Goal: Check status: Check status

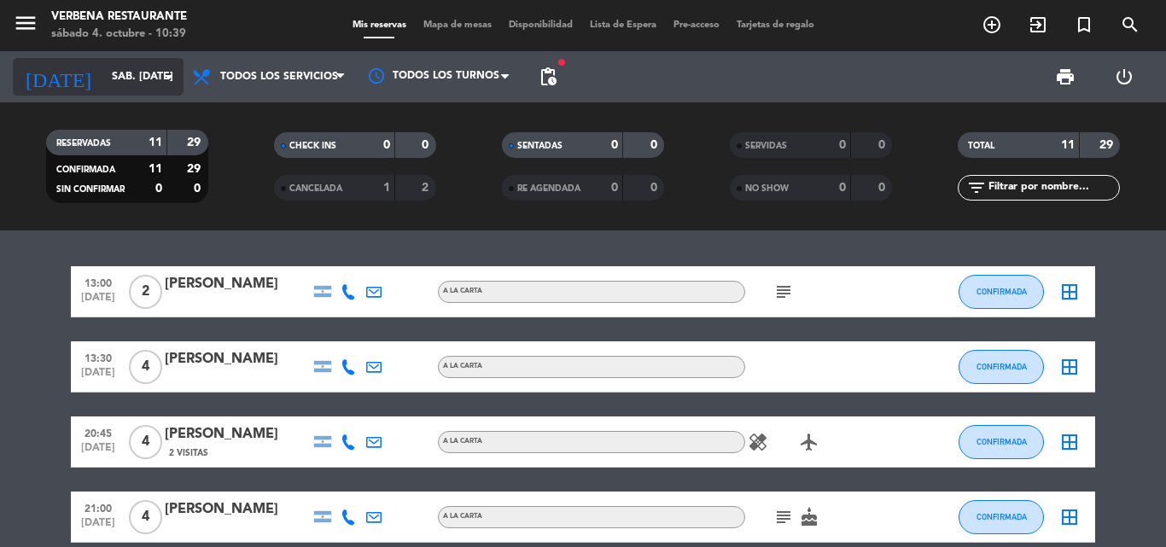
click at [103, 67] on input "sáb. [DATE]" at bounding box center [175, 76] width 144 height 29
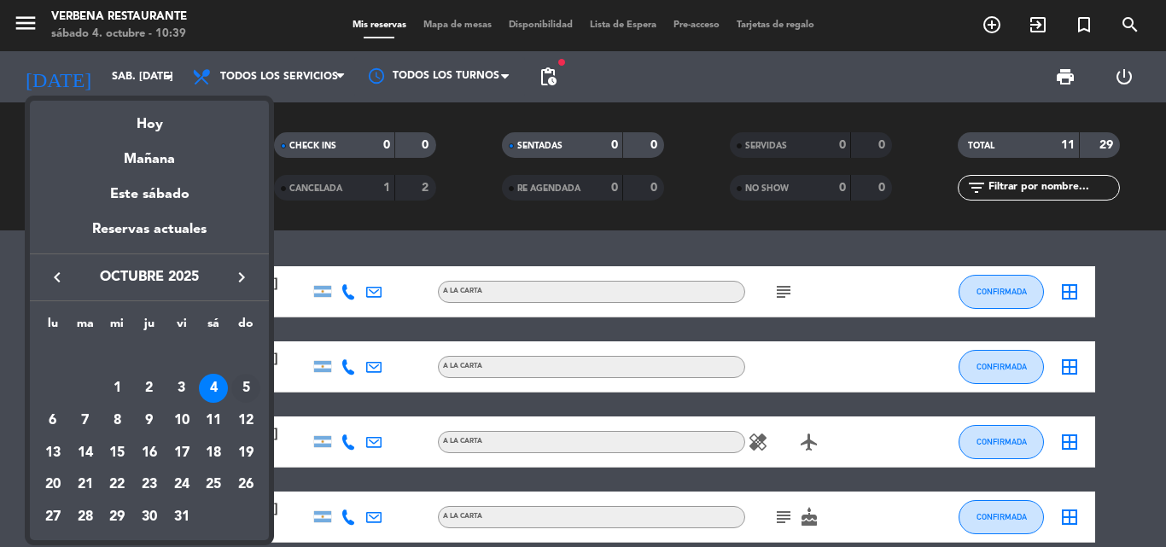
click at [236, 386] on div "5" at bounding box center [245, 388] width 29 height 29
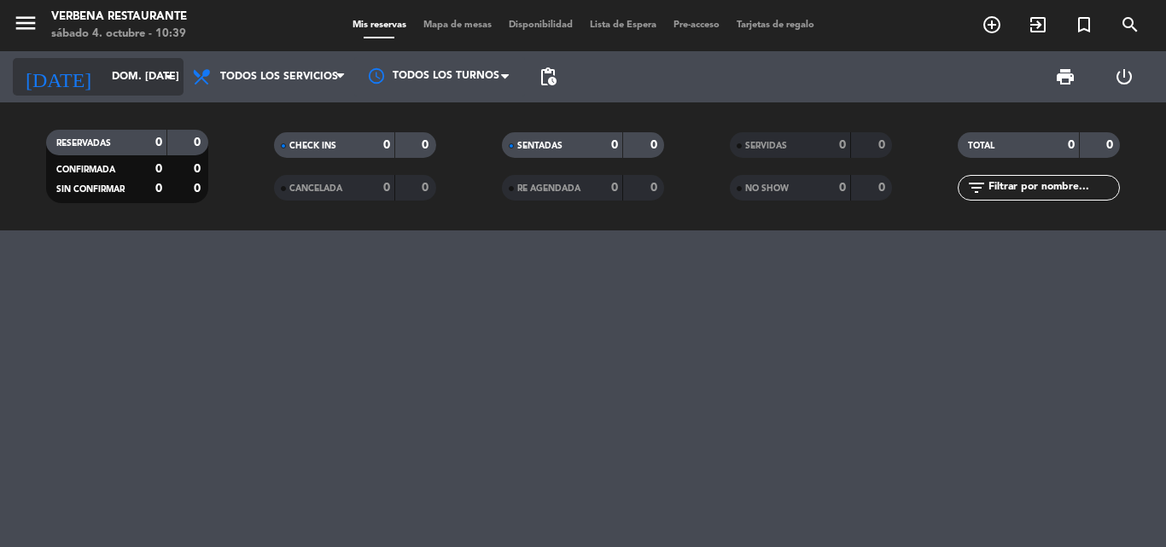
click at [122, 67] on input "dom. 5 oct." at bounding box center [175, 76] width 144 height 29
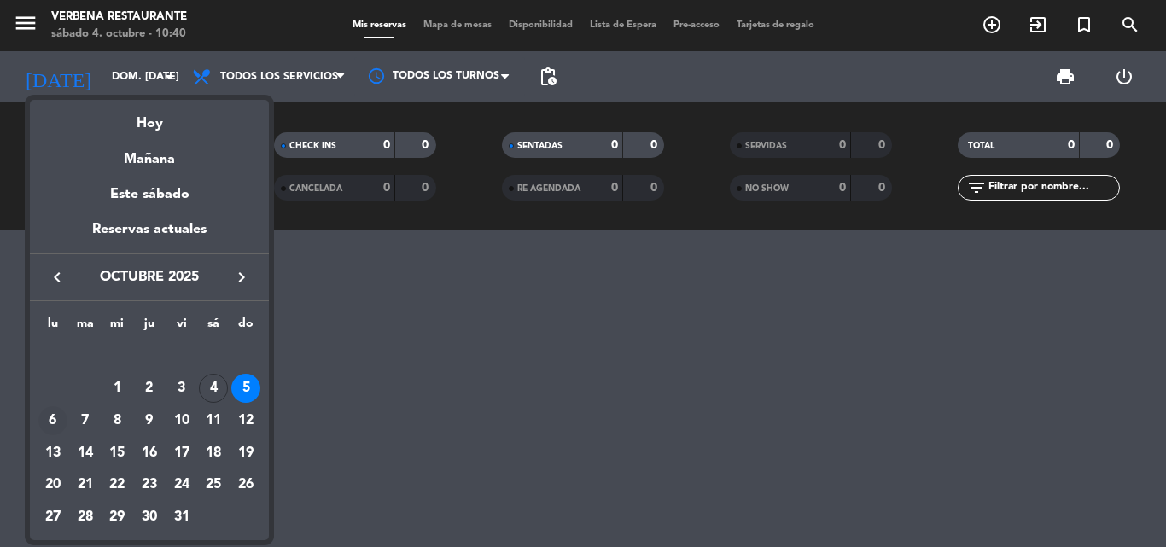
click at [56, 422] on div "6" at bounding box center [52, 420] width 29 height 29
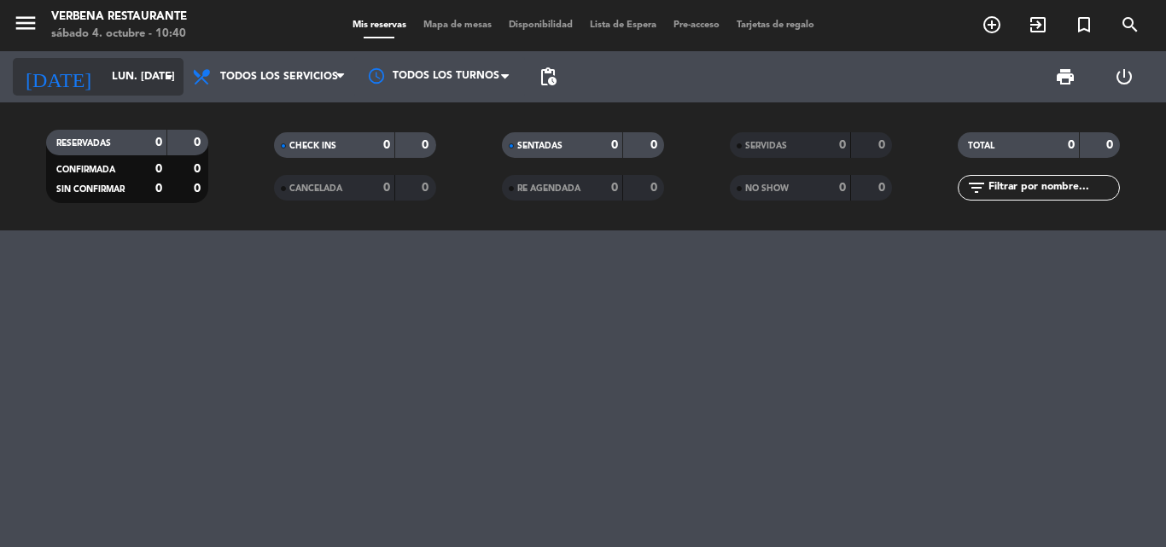
click at [103, 62] on input "lun. 6 oct." at bounding box center [175, 76] width 144 height 29
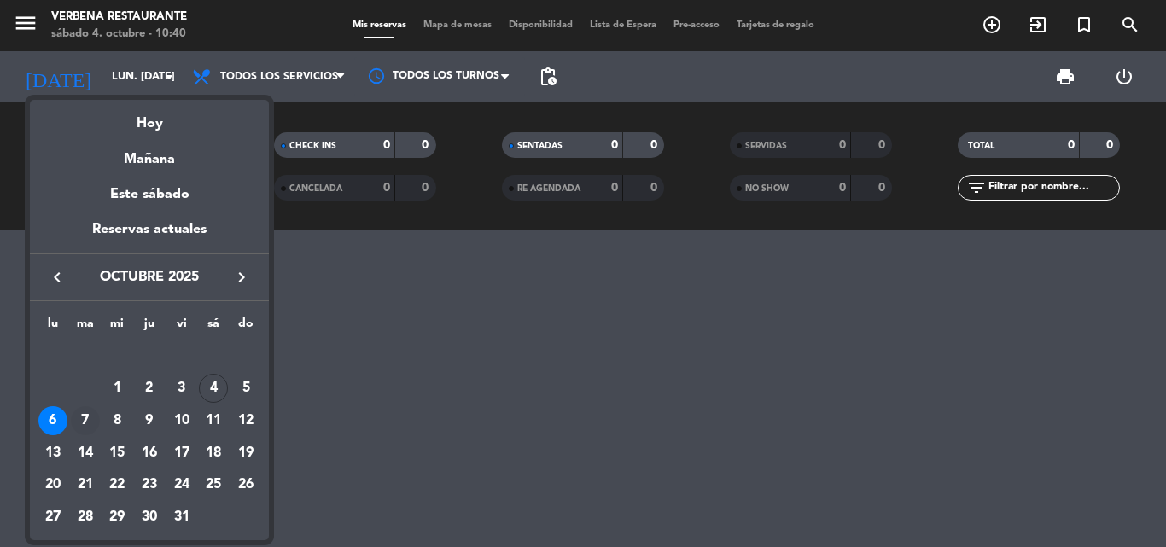
click at [81, 415] on div "7" at bounding box center [85, 420] width 29 height 29
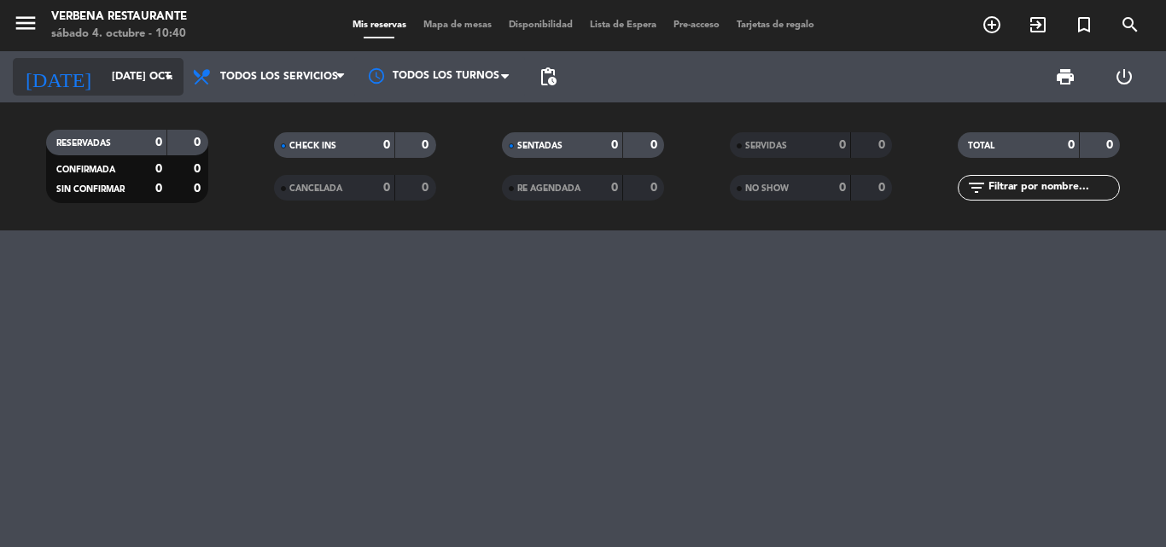
click at [126, 70] on input "mar. 7 oct." at bounding box center [175, 76] width 144 height 29
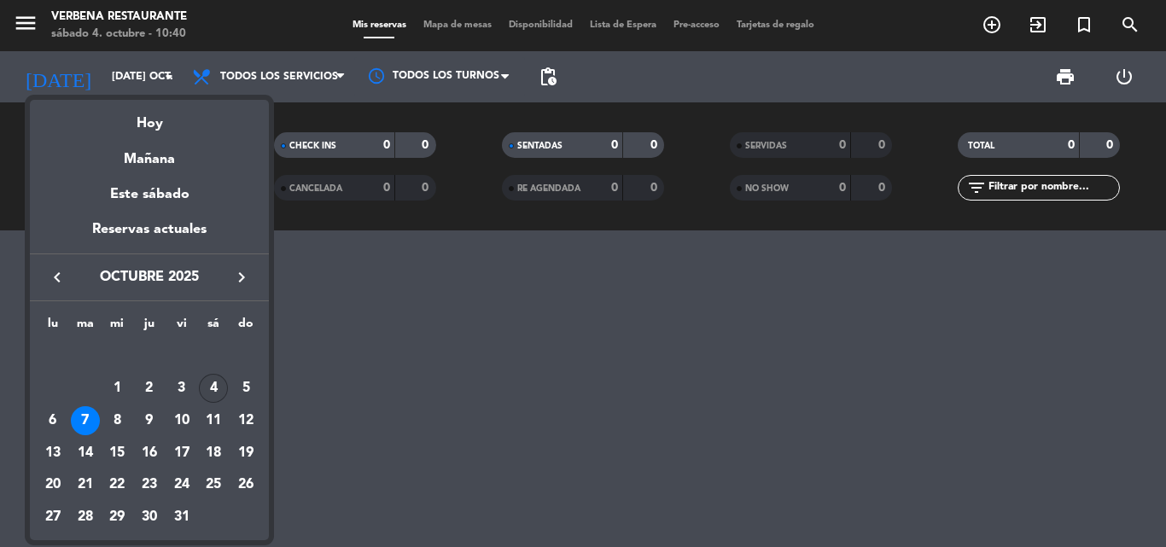
click at [213, 382] on div "4" at bounding box center [213, 388] width 29 height 29
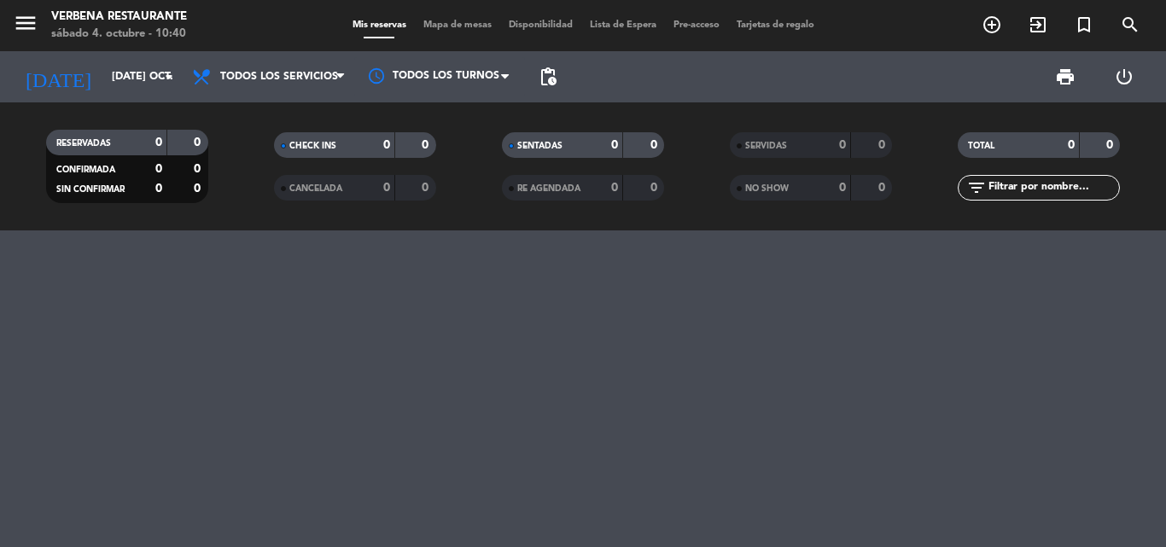
type input "sáb. [DATE]"
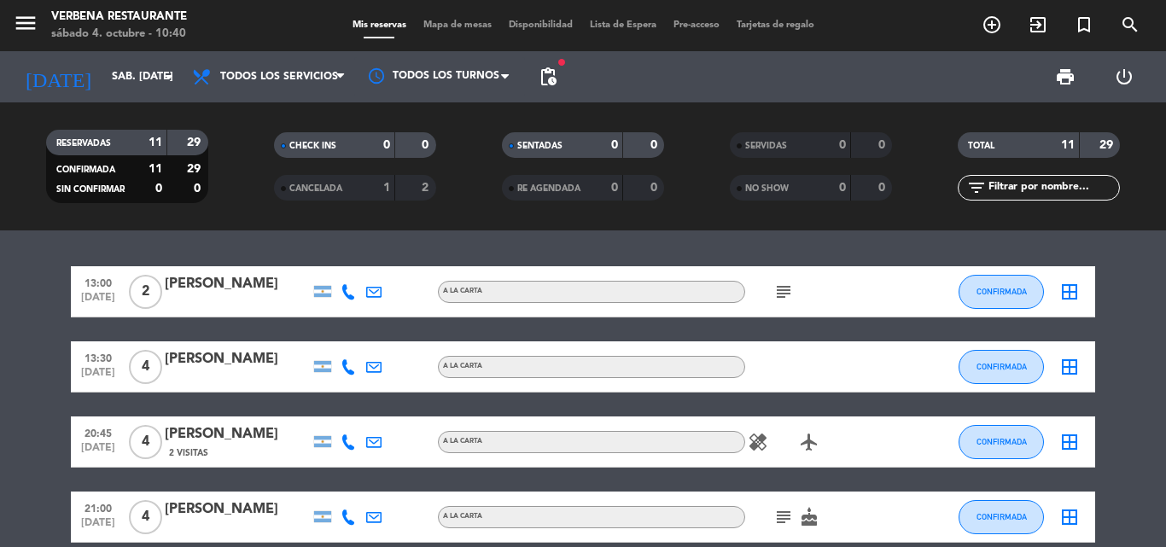
click at [251, 297] on div at bounding box center [237, 303] width 145 height 14
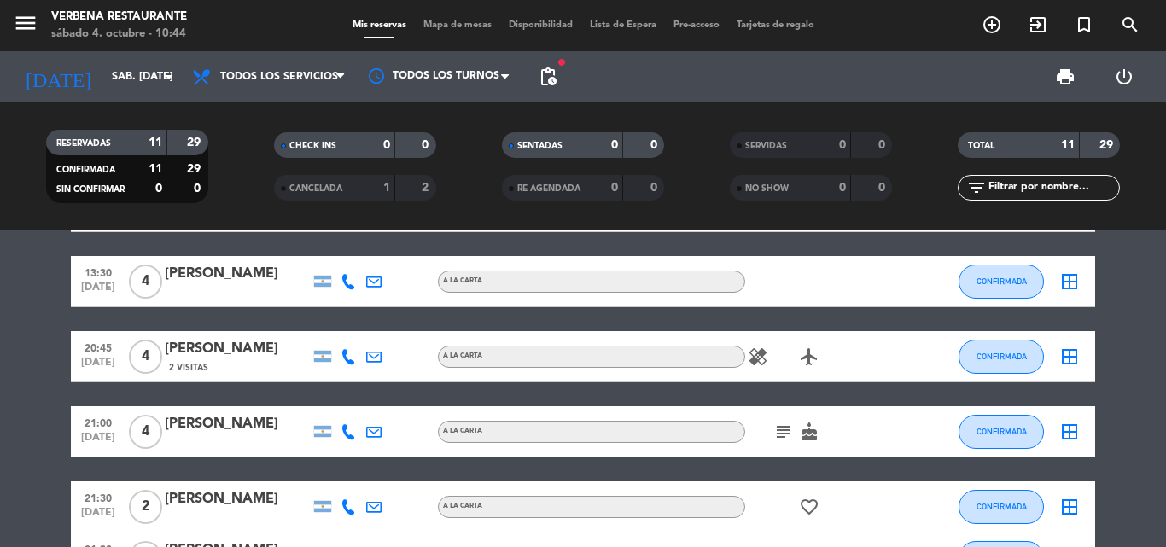
click at [758, 353] on icon "healing" at bounding box center [758, 357] width 20 height 20
drag, startPoint x: 857, startPoint y: 273, endPoint x: 853, endPoint y: 296, distance: 23.4
click at [856, 273] on div at bounding box center [822, 281] width 154 height 50
click at [804, 356] on icon "airplanemode_active" at bounding box center [809, 357] width 20 height 20
click at [245, 344] on div "[PERSON_NAME]" at bounding box center [237, 349] width 145 height 22
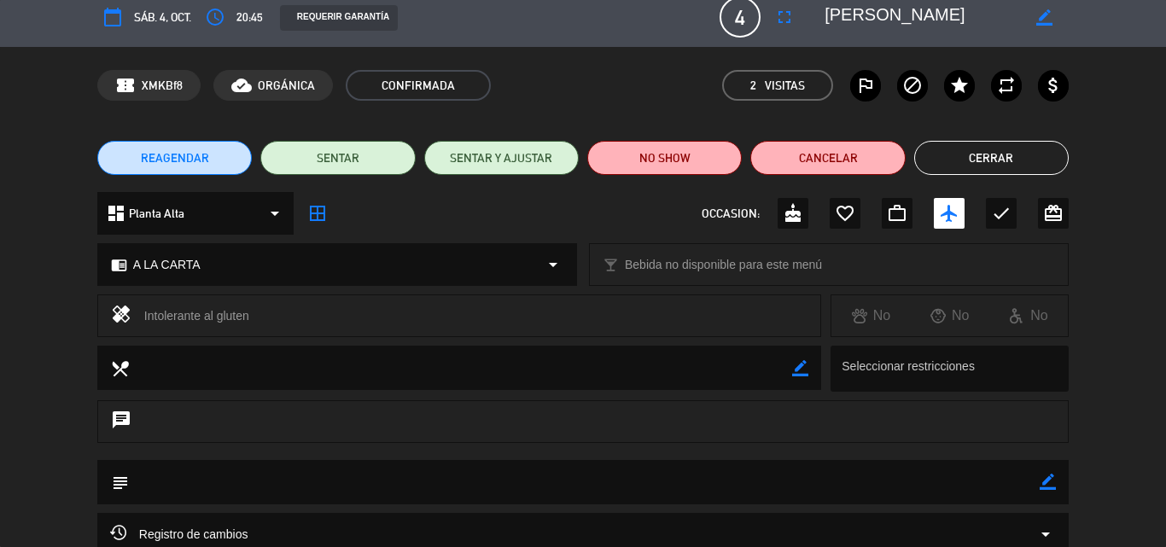
scroll to position [0, 0]
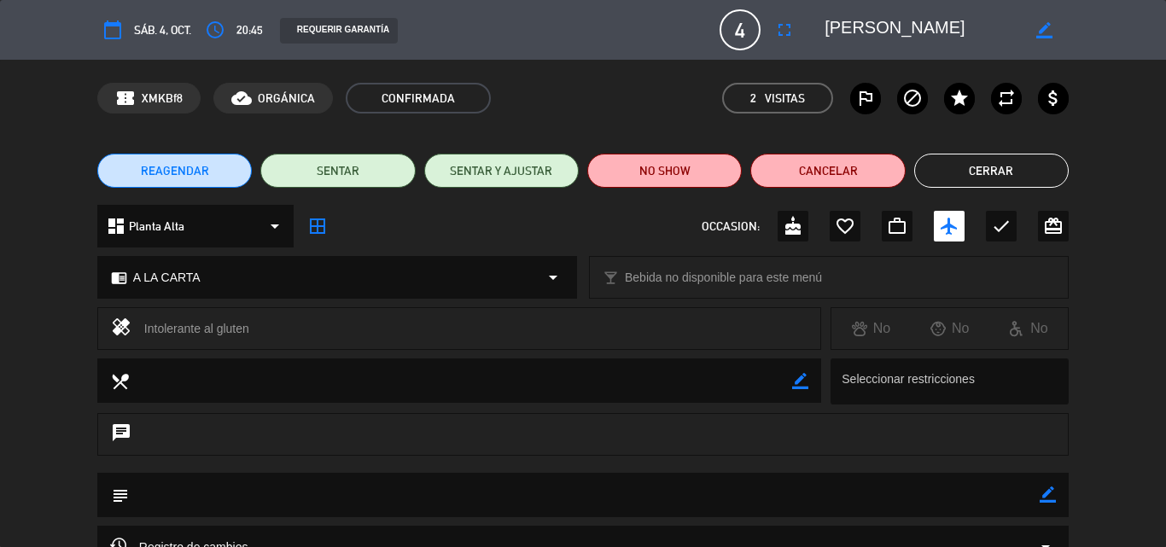
click at [277, 218] on icon "arrow_drop_down" at bounding box center [275, 226] width 20 height 20
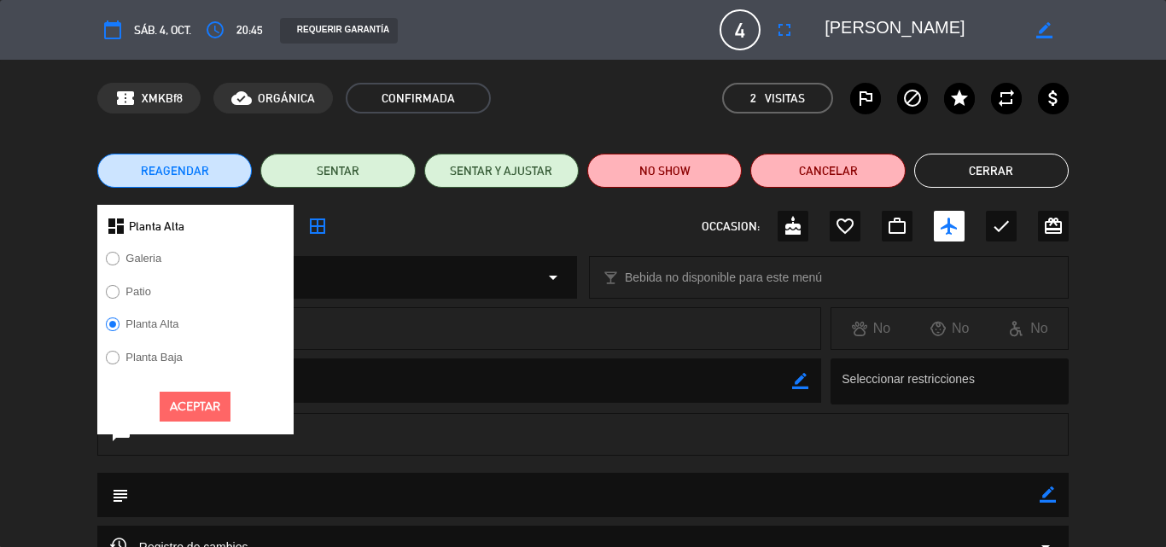
click at [424, 232] on div "dashboard Planta Alta Galeria Patio Planta Alta Planta Baja Aceptar border_all …" at bounding box center [582, 226] width 971 height 43
